Goal: Information Seeking & Learning: Learn about a topic

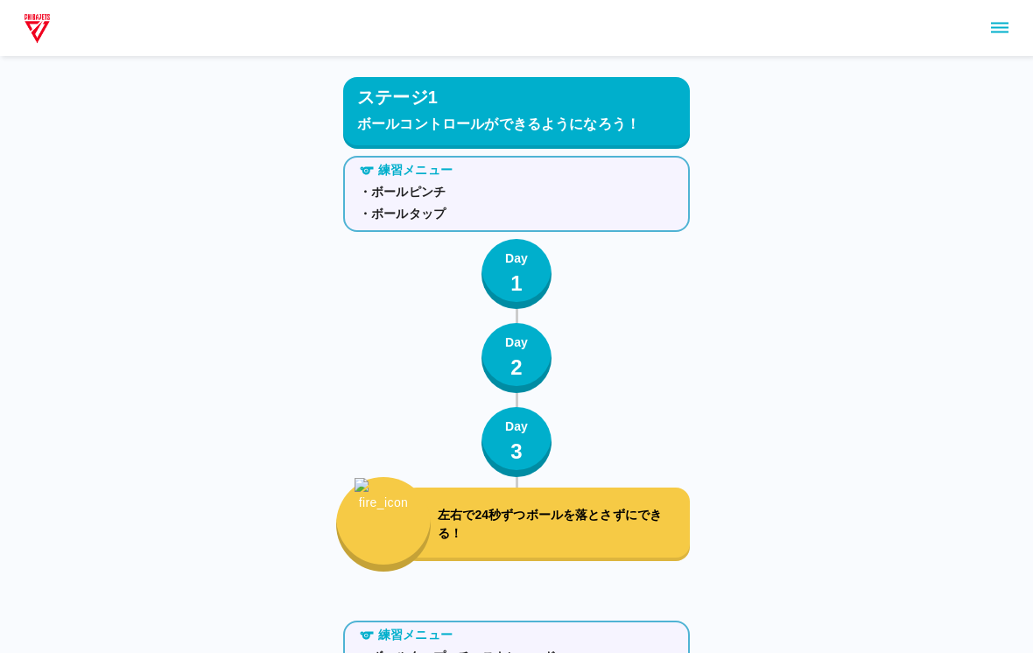
scroll to position [7230, 0]
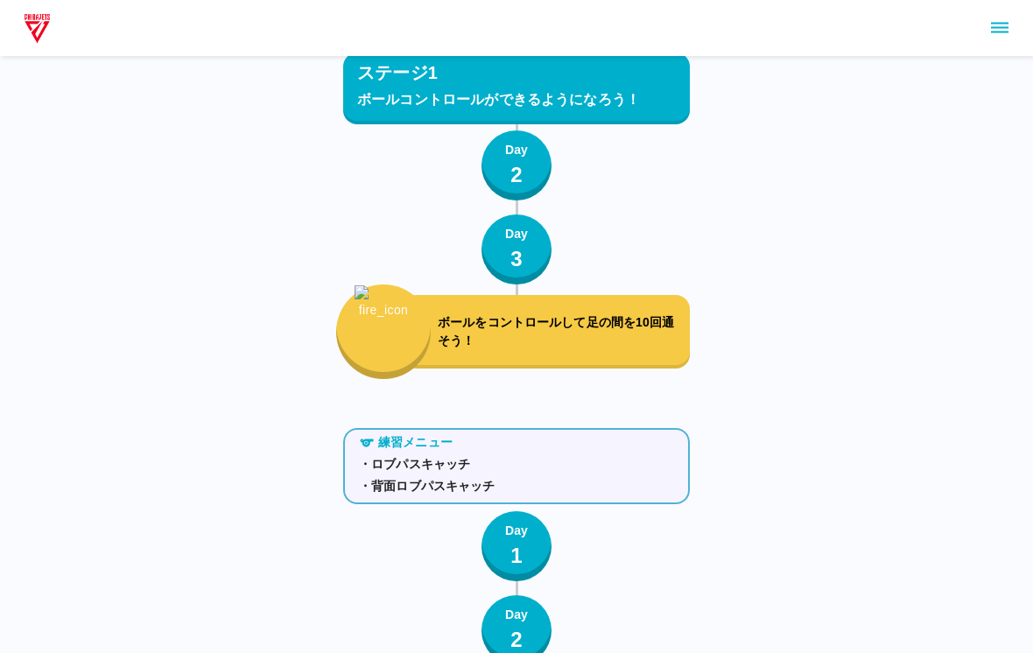
scroll to position [2830, 0]
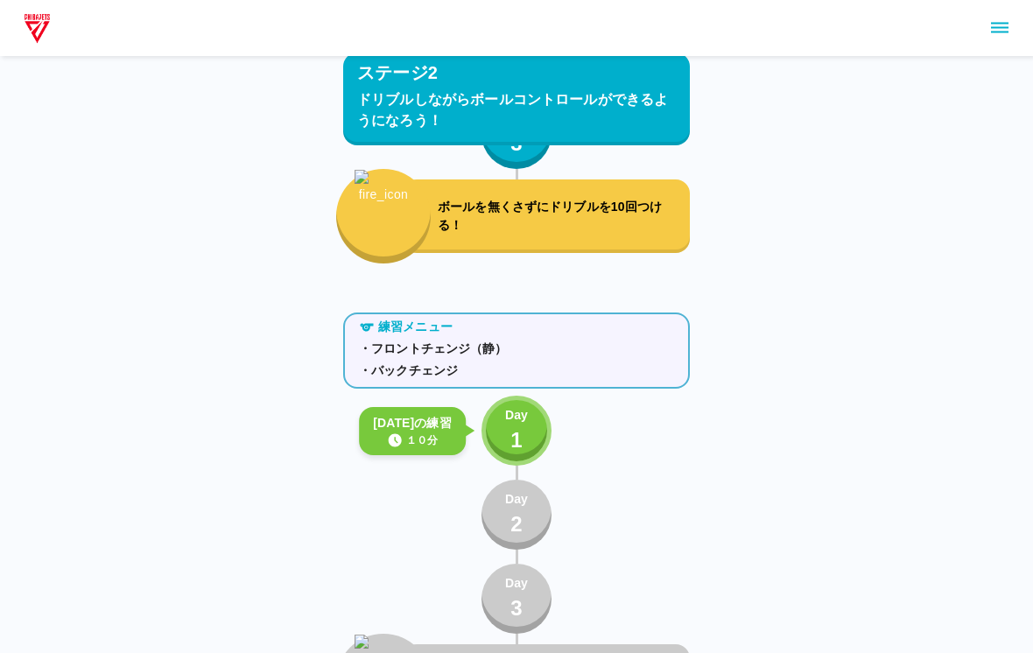
click at [511, 441] on p "1" at bounding box center [517, 442] width 12 height 32
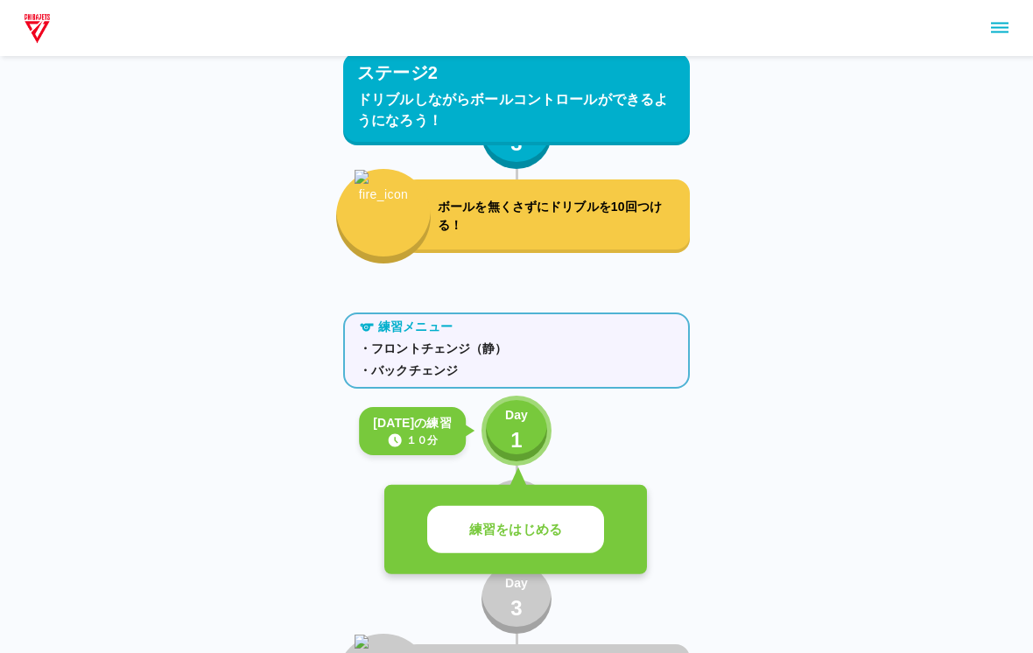
click at [504, 517] on button "練習をはじめる" at bounding box center [515, 530] width 177 height 48
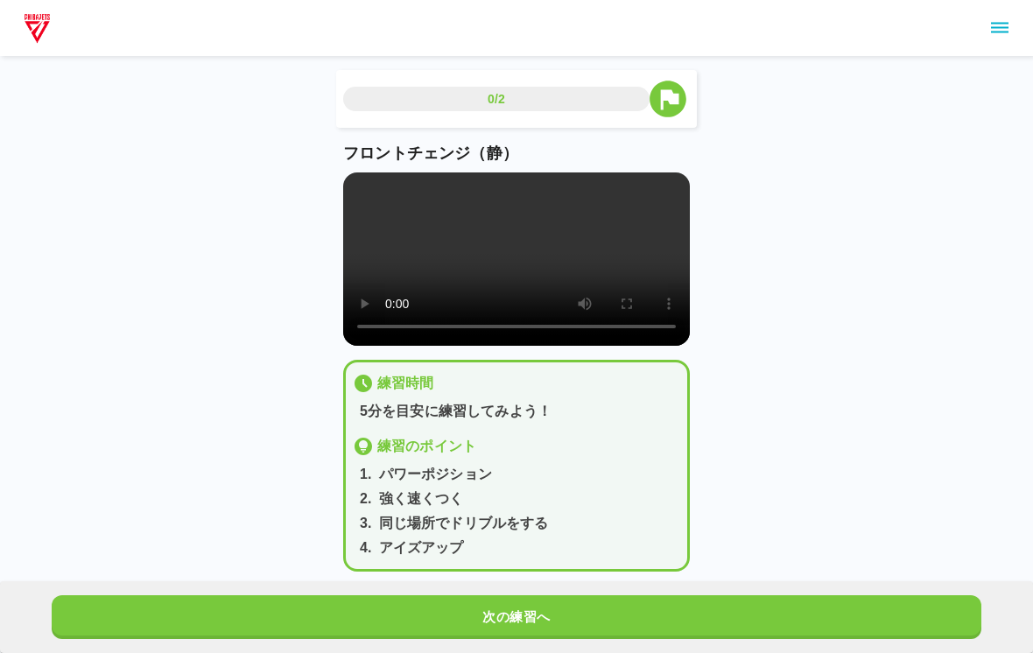
click at [526, 284] on video at bounding box center [516, 259] width 347 height 173
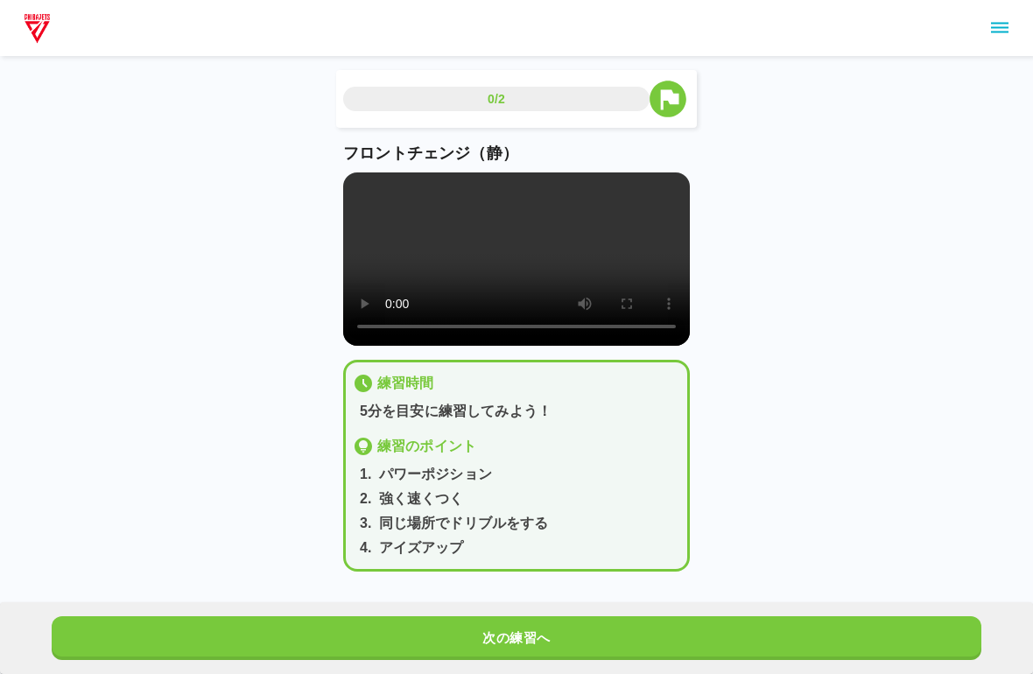
click at [370, 192] on video at bounding box center [516, 259] width 347 height 173
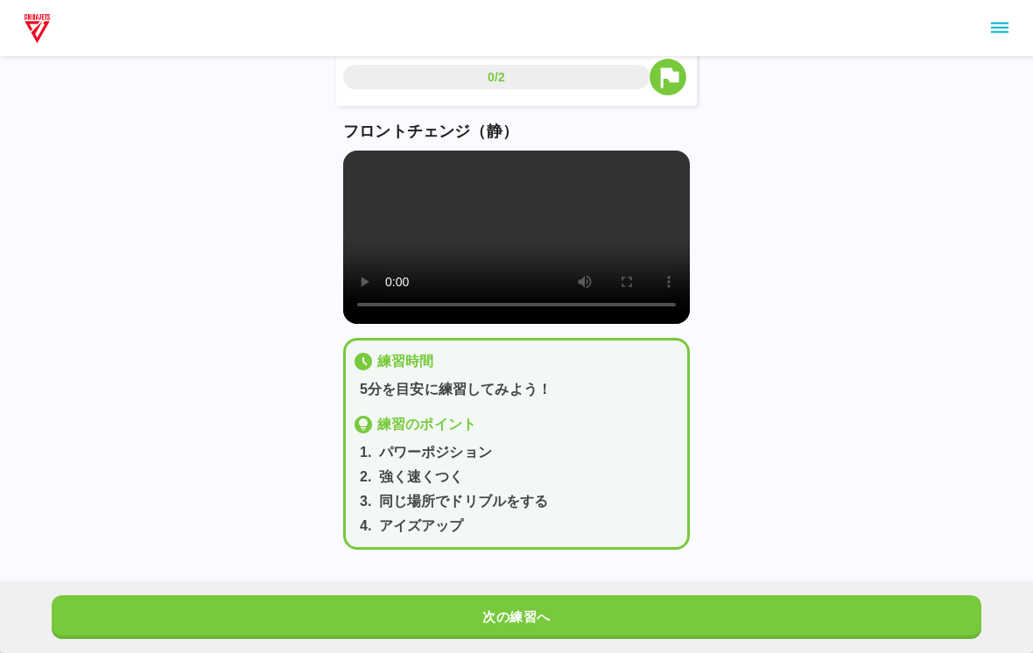
scroll to position [25, 0]
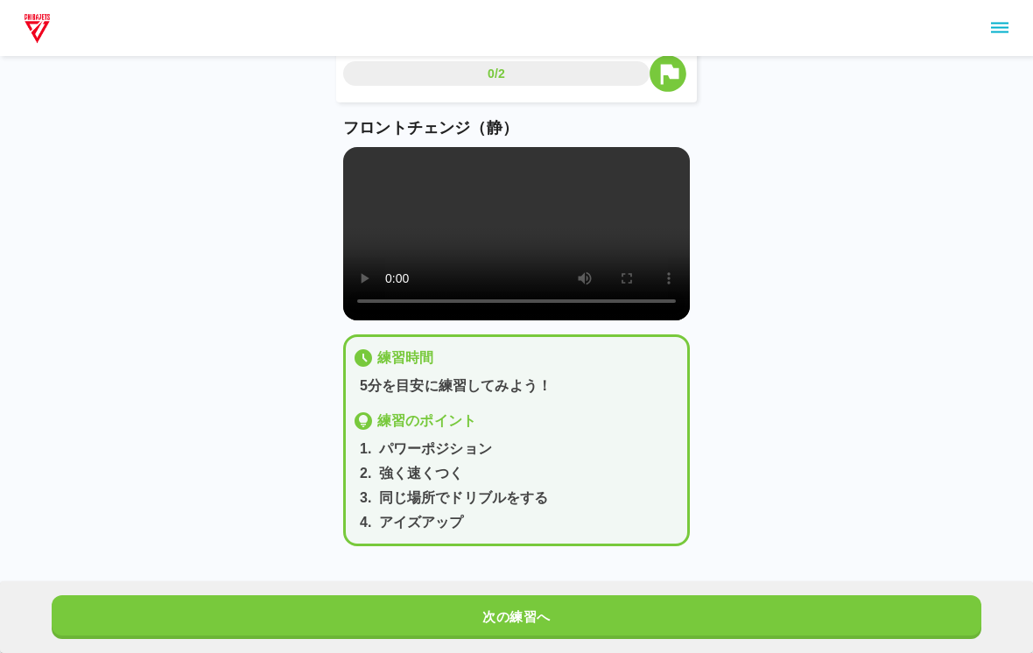
click at [869, 625] on button "次の練習へ" at bounding box center [517, 618] width 930 height 44
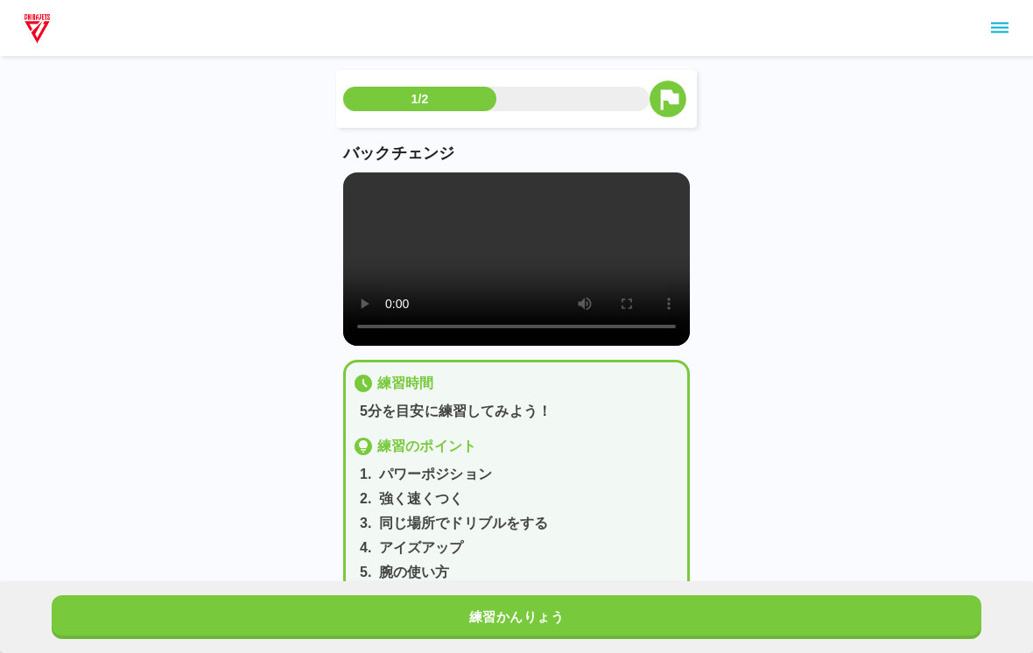
click at [509, 235] on video at bounding box center [516, 259] width 347 height 173
click at [366, 207] on video at bounding box center [516, 259] width 347 height 173
click at [362, 187] on video at bounding box center [516, 259] width 347 height 173
click at [499, 254] on video at bounding box center [516, 259] width 347 height 173
click at [519, 271] on video at bounding box center [516, 259] width 347 height 173
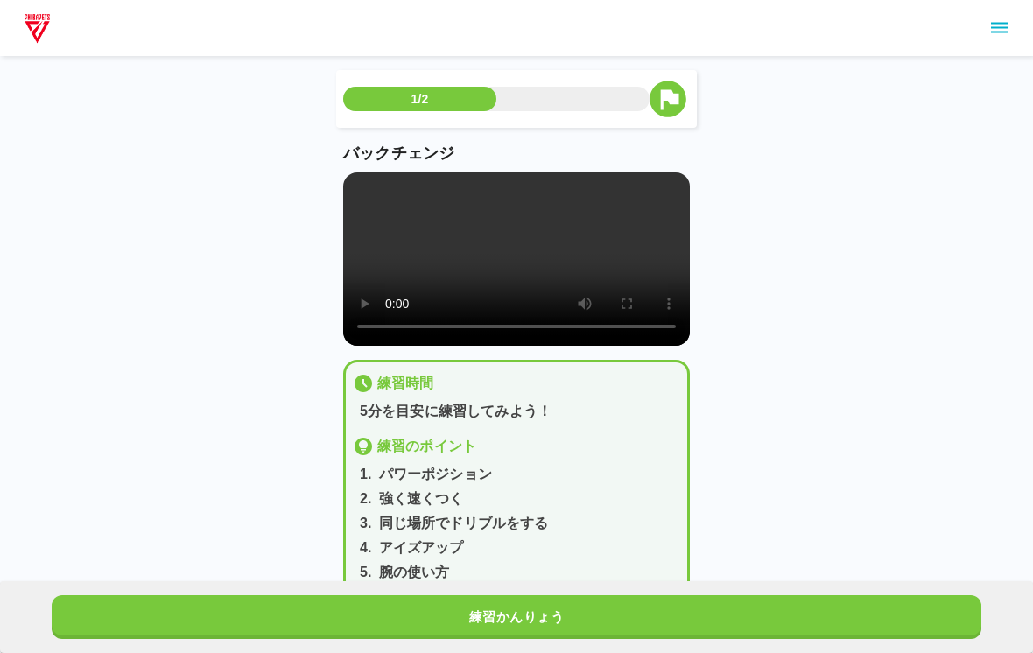
click at [357, 194] on video at bounding box center [516, 259] width 347 height 173
click at [363, 183] on video at bounding box center [516, 259] width 347 height 173
click at [508, 615] on div "練習かんりょう" at bounding box center [516, 618] width 1033 height 72
click at [532, 278] on video at bounding box center [516, 259] width 347 height 173
click at [362, 175] on video at bounding box center [516, 259] width 347 height 173
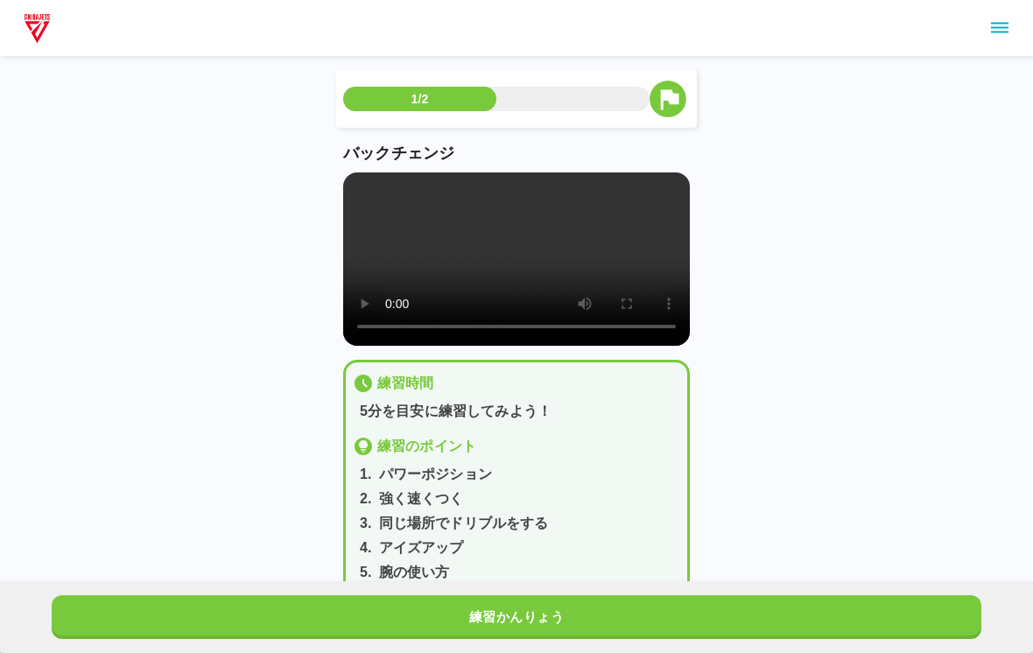
click at [347, 180] on video at bounding box center [516, 259] width 347 height 173
click at [357, 164] on p "バックチェンジ" at bounding box center [516, 154] width 347 height 24
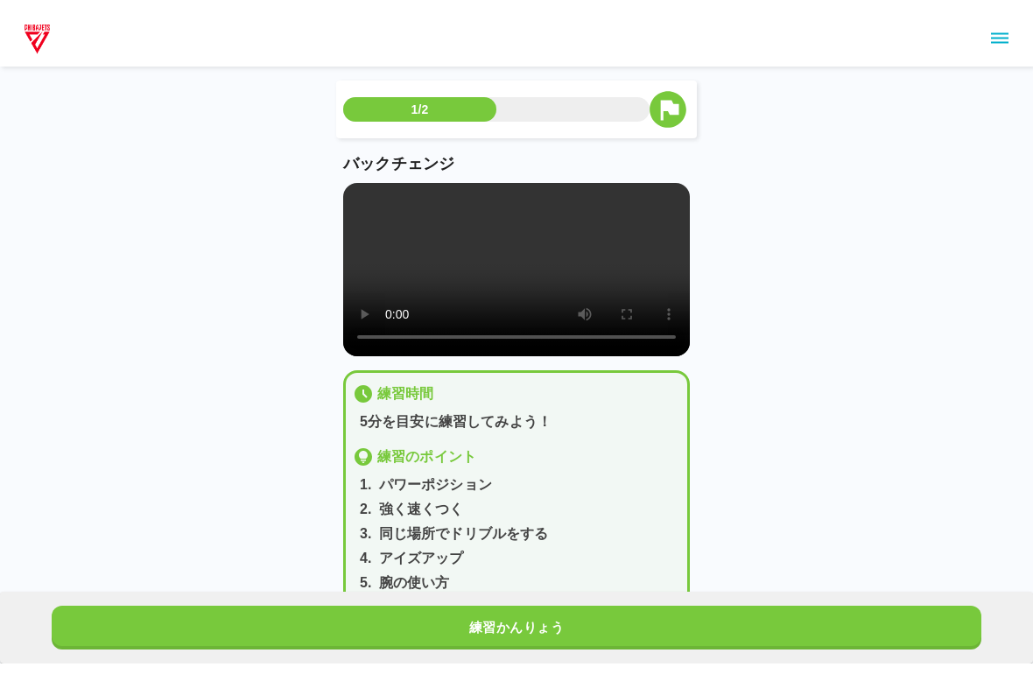
scroll to position [4, 0]
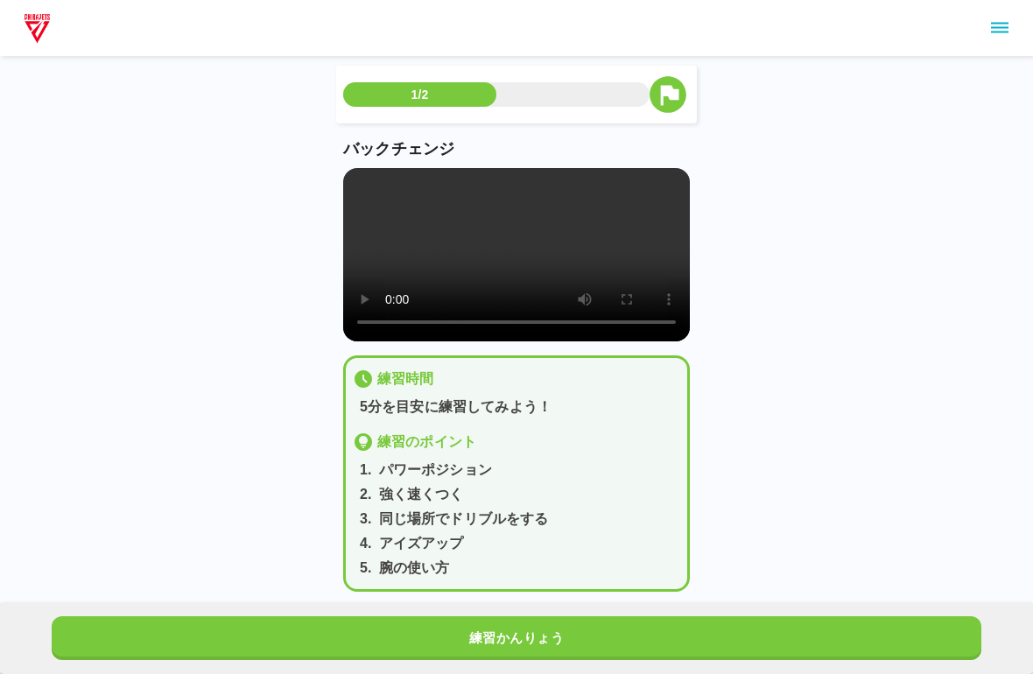
click at [345, 197] on video at bounding box center [516, 254] width 347 height 173
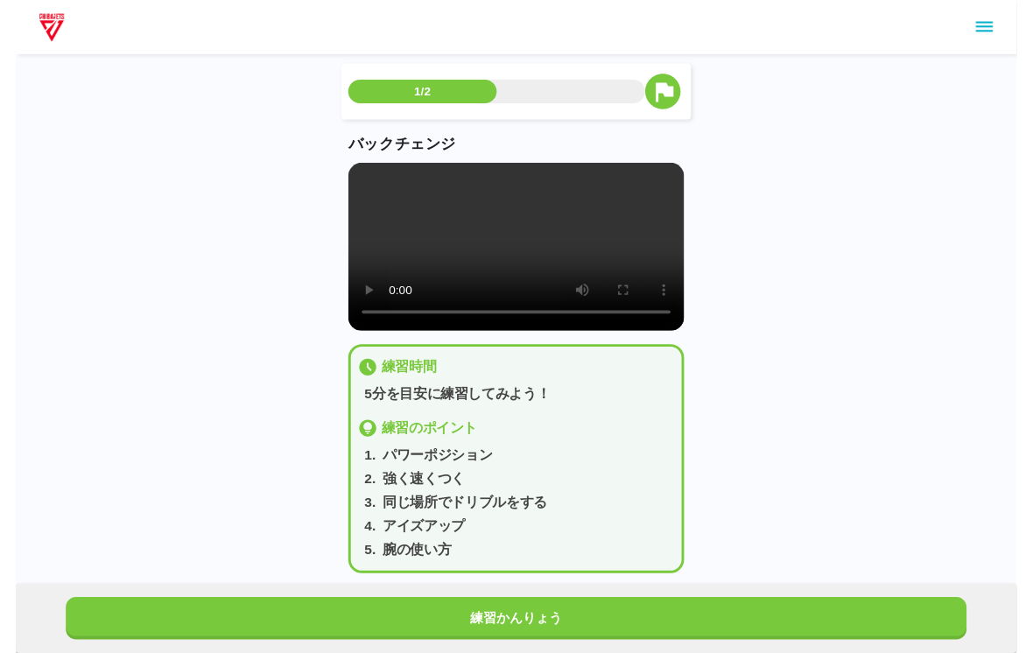
scroll to position [25, 0]
